Goal: Task Accomplishment & Management: Manage account settings

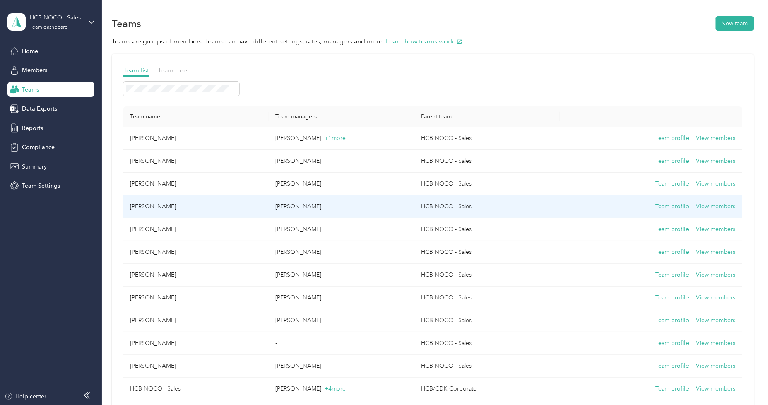
click at [720, 214] on td "Team profile View members" at bounding box center [651, 207] width 182 height 23
click at [710, 205] on button "View members" at bounding box center [716, 206] width 39 height 9
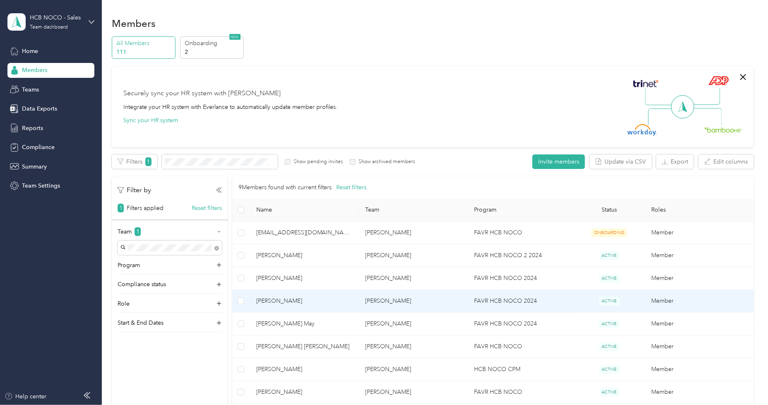
scroll to position [46, 0]
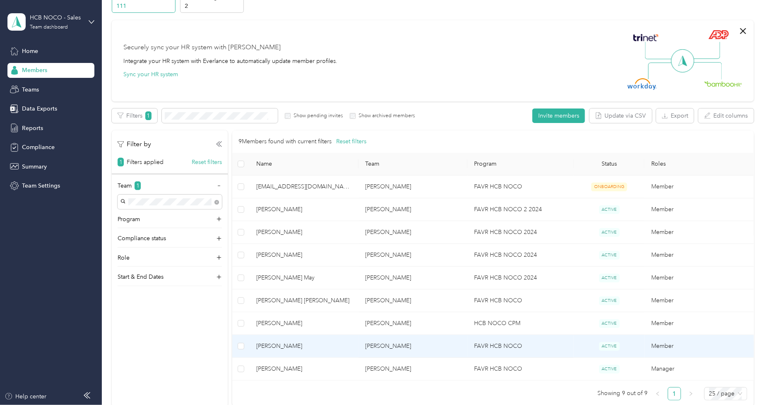
click at [565, 347] on td "FAVR HCB NOCO" at bounding box center [521, 346] width 106 height 23
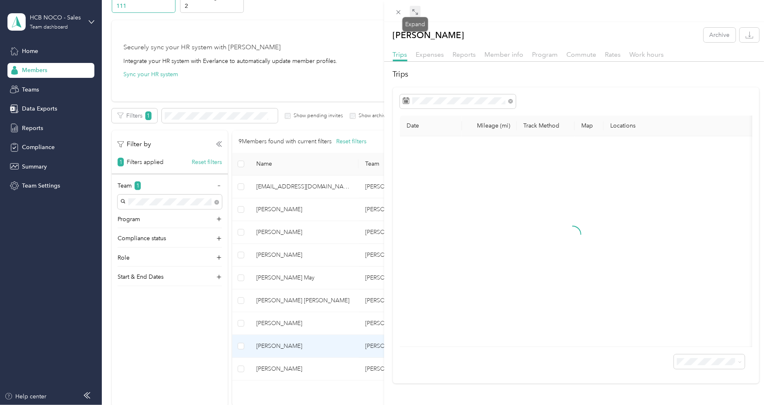
click at [416, 14] on icon at bounding box center [417, 13] width 2 height 2
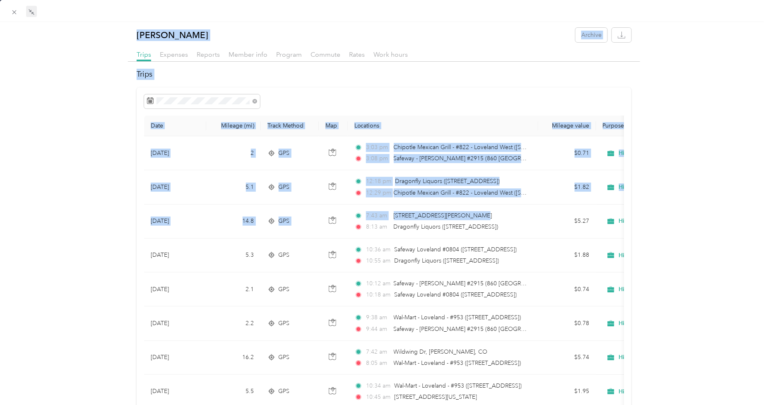
drag, startPoint x: 483, startPoint y: 214, endPoint x: 384, endPoint y: 214, distance: 99.4
click at [384, 214] on div "[PERSON_NAME] Archive Trips Expenses Reports Member info Program Commute Rates …" at bounding box center [384, 202] width 768 height 405
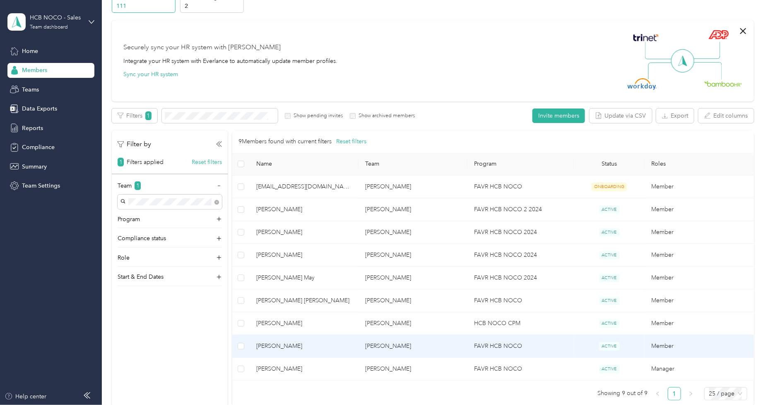
click at [725, 344] on td "Member" at bounding box center [699, 346] width 109 height 23
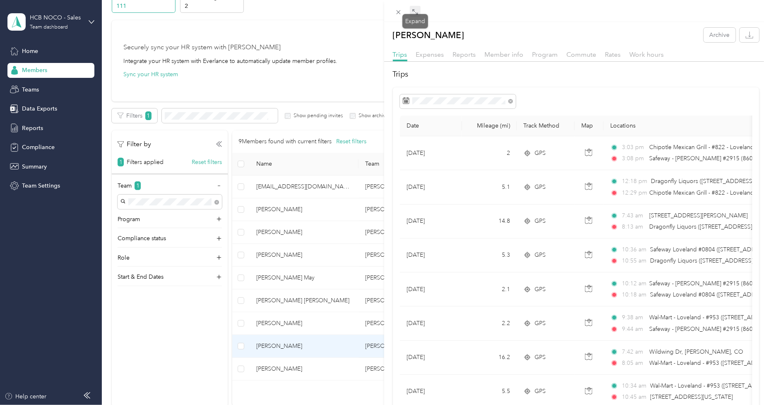
click at [416, 13] on icon at bounding box center [415, 12] width 7 height 7
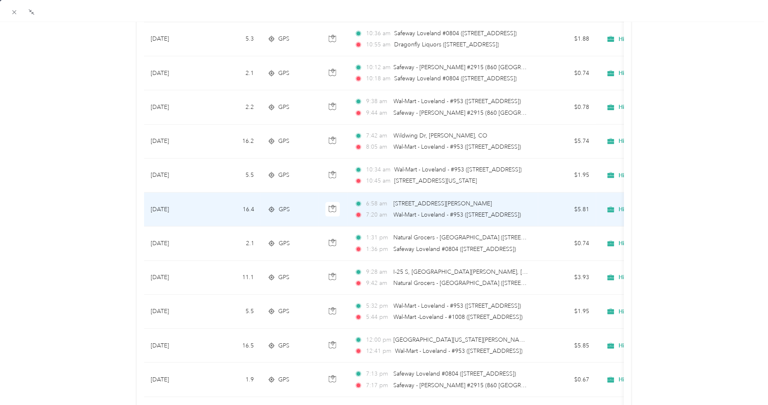
scroll to position [230, 0]
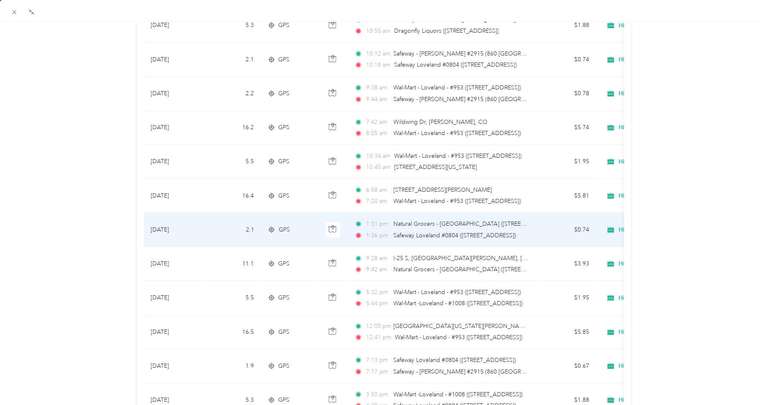
drag, startPoint x: 521, startPoint y: 240, endPoint x: 363, endPoint y: 216, distance: 160.1
click at [363, 216] on td "1:31 pm Natural Grocers - [GEOGRAPHIC_DATA] ([STREET_ADDRESS]) 1:36 pm Safeway …" at bounding box center [443, 230] width 191 height 34
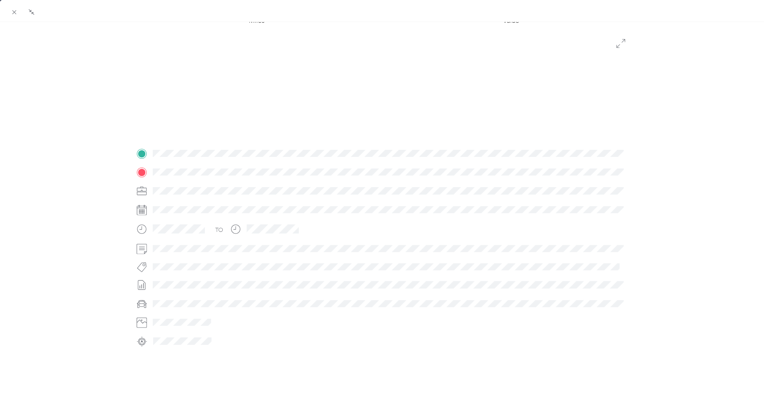
scroll to position [87, 0]
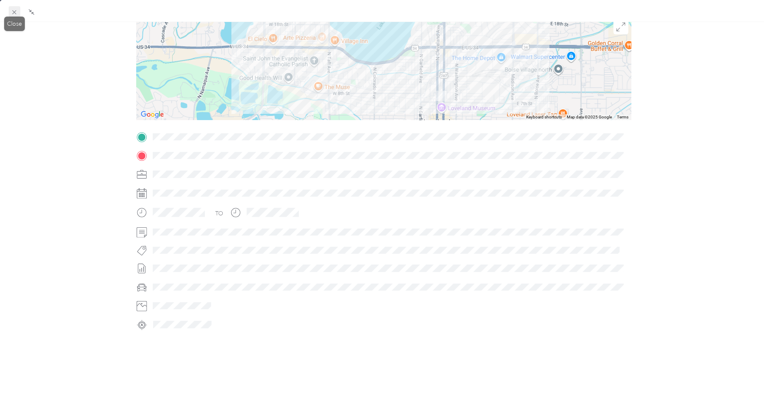
click at [17, 12] on icon at bounding box center [14, 12] width 7 height 7
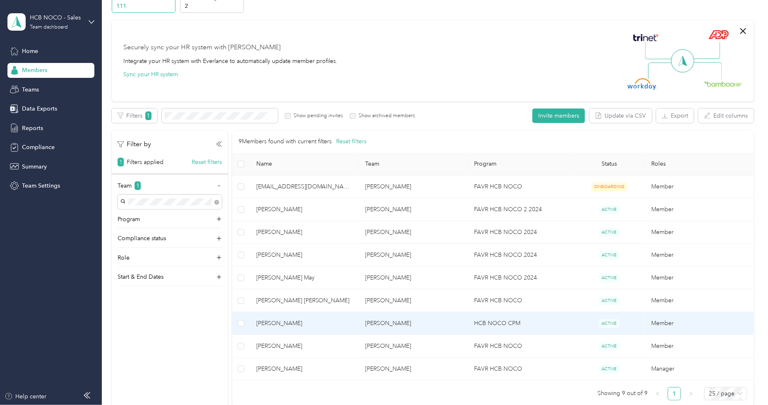
click at [703, 322] on td "Member" at bounding box center [699, 323] width 109 height 23
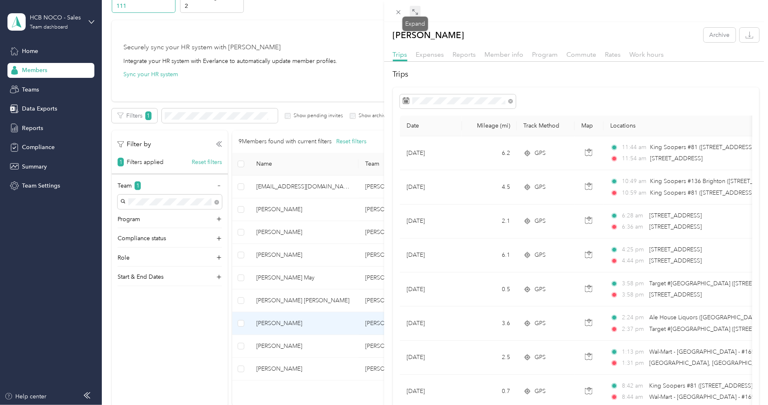
click at [413, 14] on icon at bounding box center [415, 12] width 7 height 7
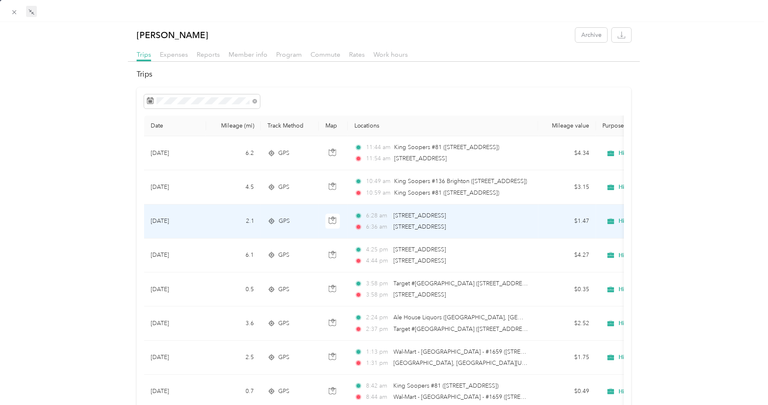
drag, startPoint x: 478, startPoint y: 213, endPoint x: 372, endPoint y: 213, distance: 106.5
click at [372, 213] on div "6:28 am [STREET_ADDRESS]" at bounding box center [442, 215] width 174 height 9
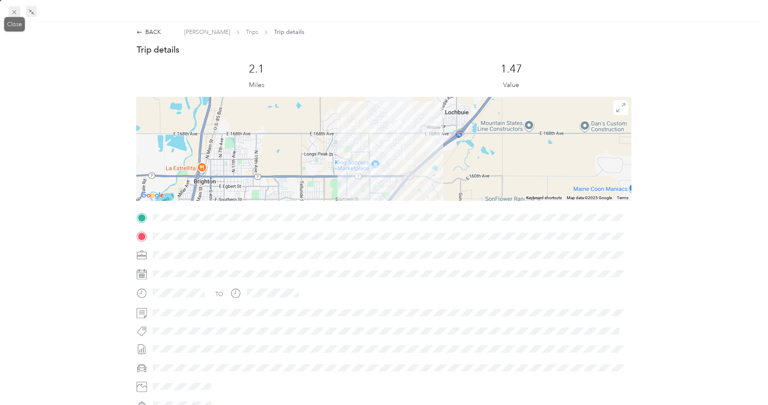
click at [13, 12] on icon at bounding box center [14, 12] width 7 height 7
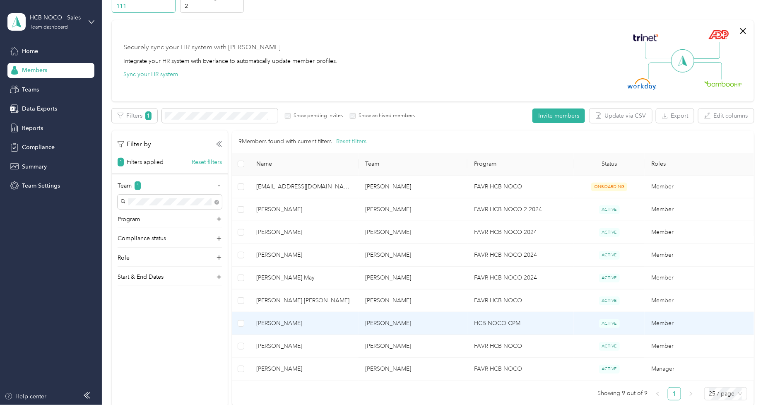
click at [703, 327] on td "Member" at bounding box center [699, 323] width 109 height 23
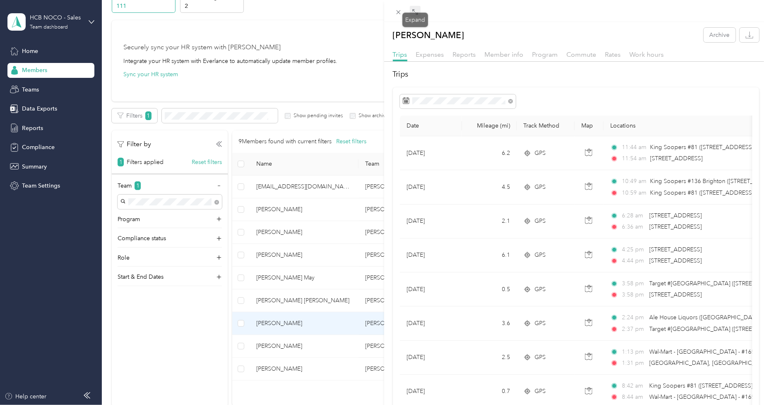
click at [417, 14] on icon at bounding box center [417, 13] width 2 height 2
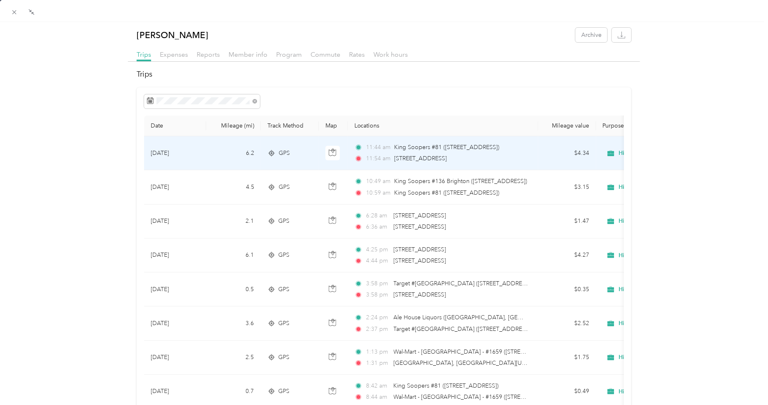
drag, startPoint x: 479, startPoint y: 155, endPoint x: 365, endPoint y: 159, distance: 114.0
click at [365, 159] on div "11:54 am [STREET_ADDRESS]" at bounding box center [442, 158] width 174 height 9
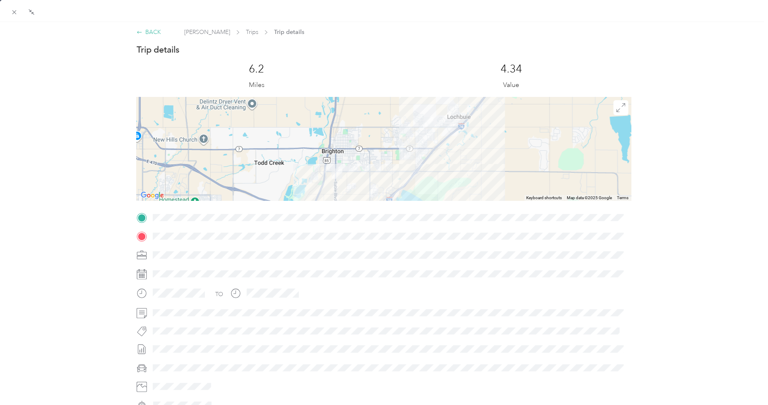
click at [148, 32] on div "BACK" at bounding box center [149, 32] width 24 height 9
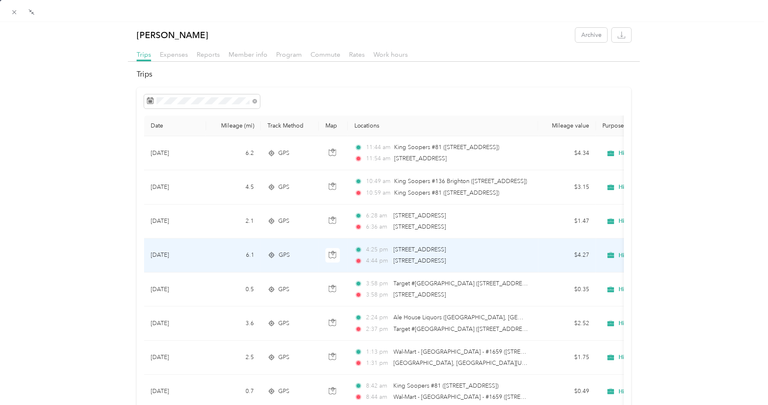
scroll to position [92, 0]
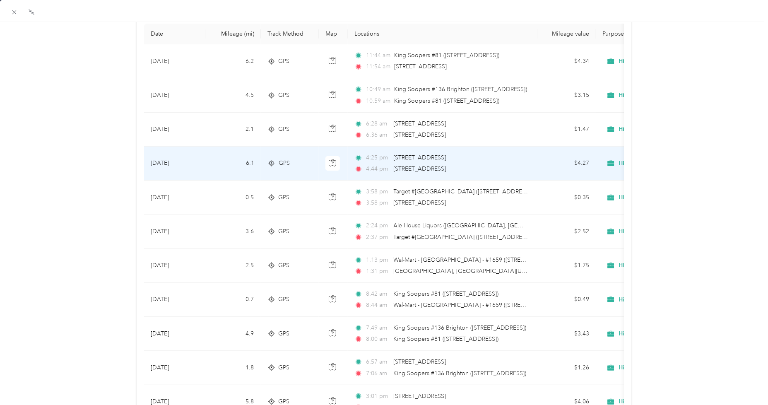
drag, startPoint x: 483, startPoint y: 173, endPoint x: 359, endPoint y: 168, distance: 124.4
click at [359, 168] on div "4:44 pm [STREET_ADDRESS]" at bounding box center [442, 168] width 174 height 9
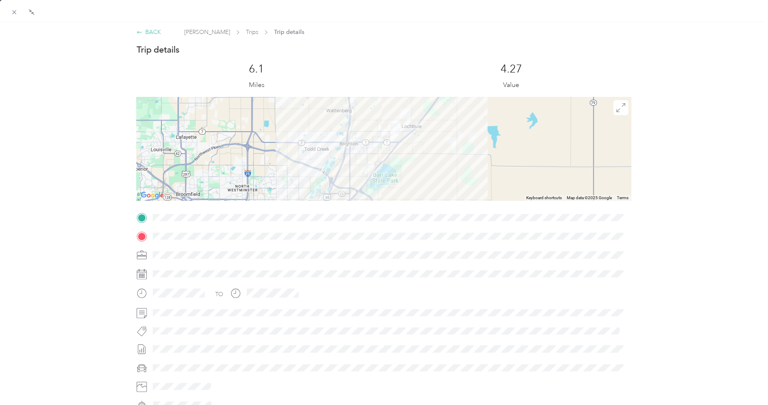
click at [147, 31] on div "BACK" at bounding box center [149, 32] width 24 height 9
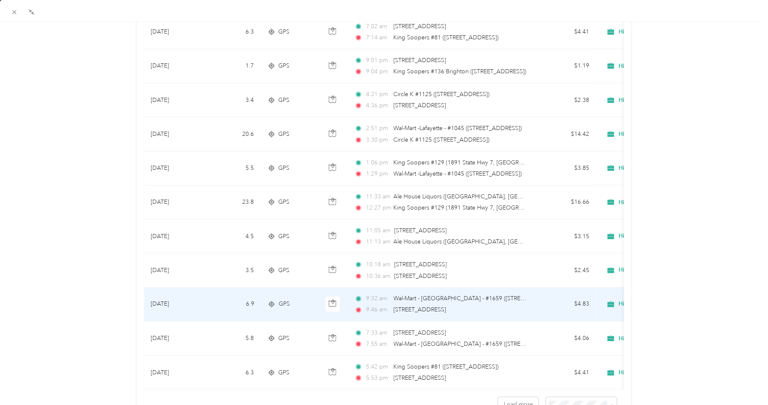
scroll to position [644, 0]
